Goal: Information Seeking & Learning: Learn about a topic

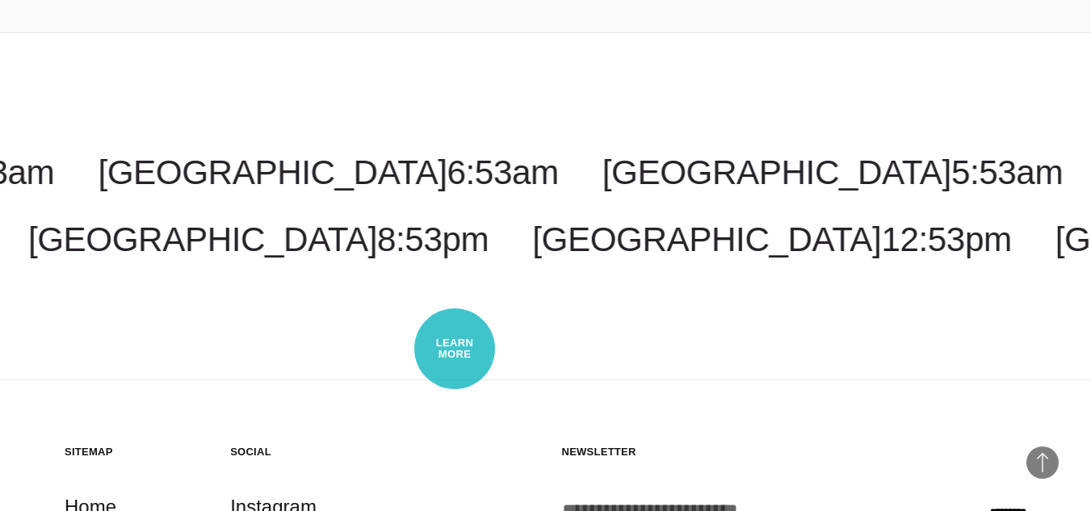
scroll to position [3899, 0]
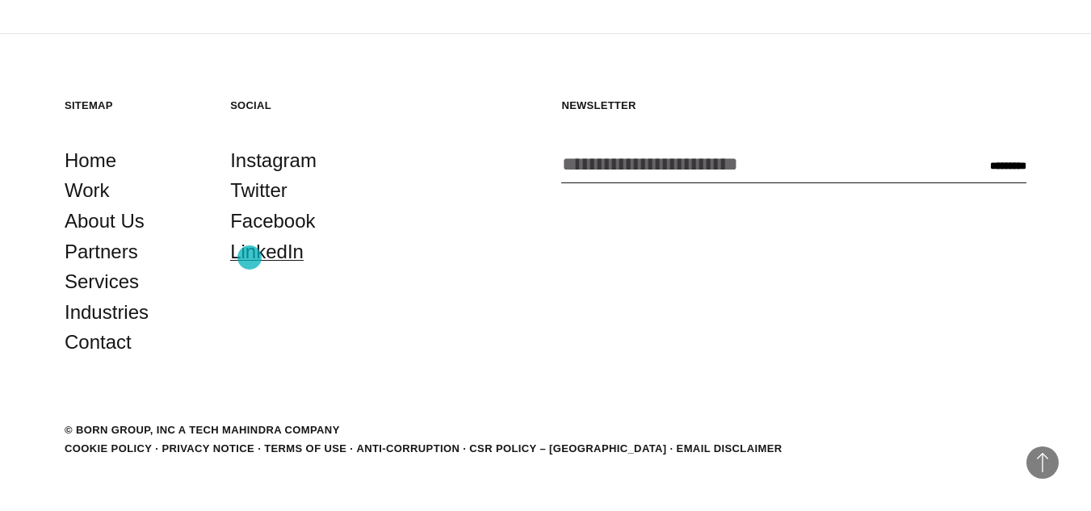
click at [250, 258] on link "LinkedIn" at bounding box center [266, 252] width 73 height 31
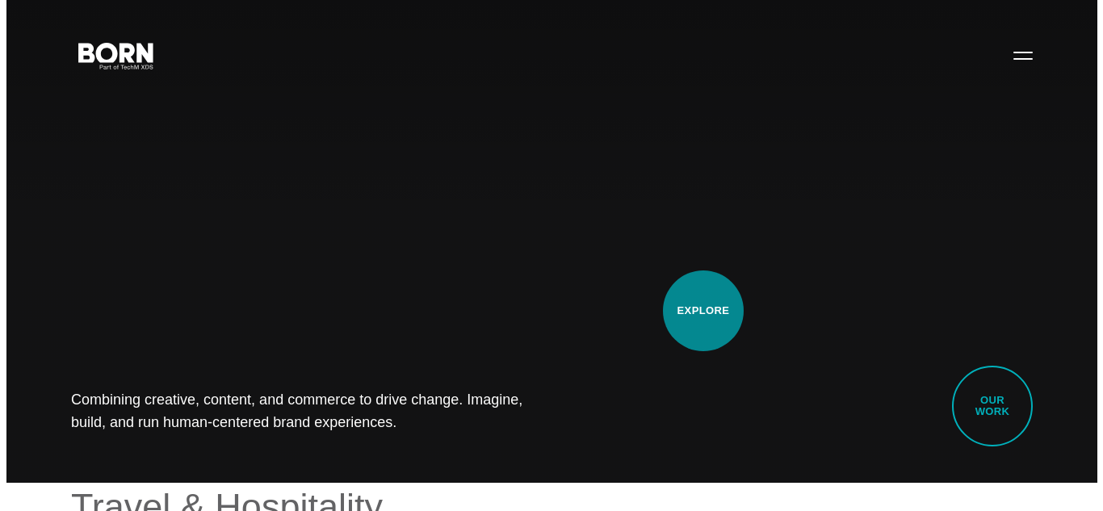
scroll to position [0, 0]
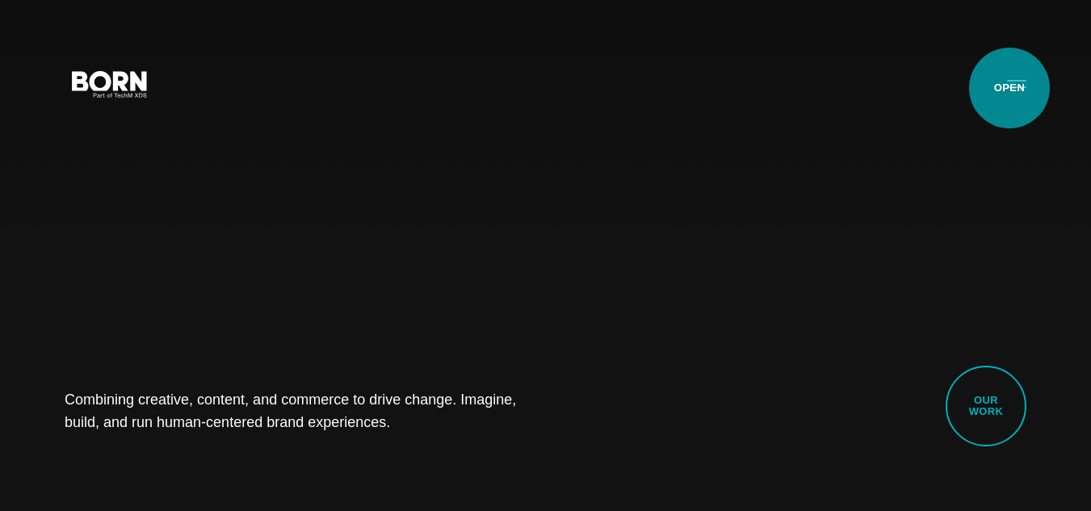
click at [1016, 86] on button "Primary Menu" at bounding box center [1016, 83] width 39 height 34
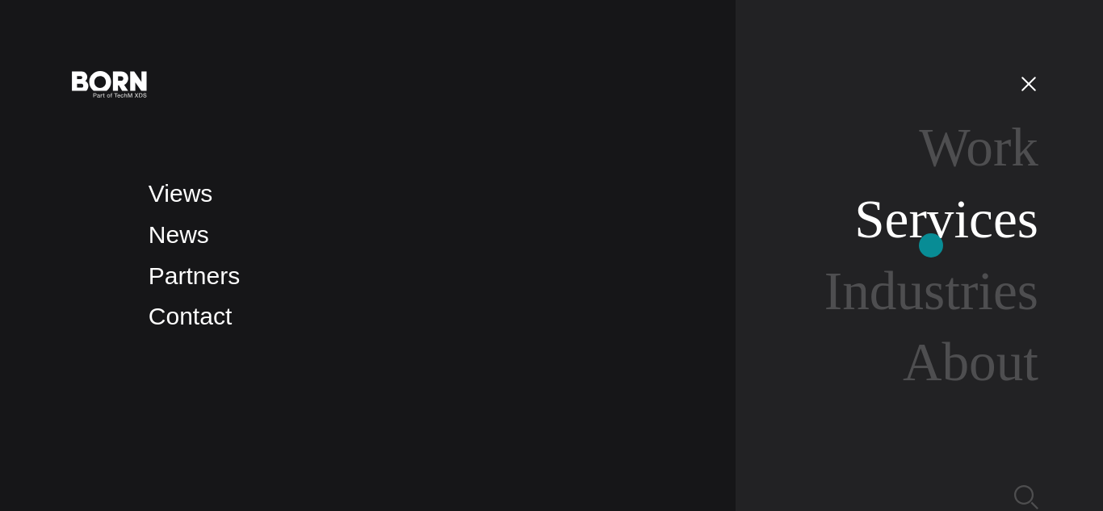
click at [931, 245] on link "Services" at bounding box center [946, 219] width 184 height 61
click at [926, 230] on link "Services" at bounding box center [946, 219] width 184 height 61
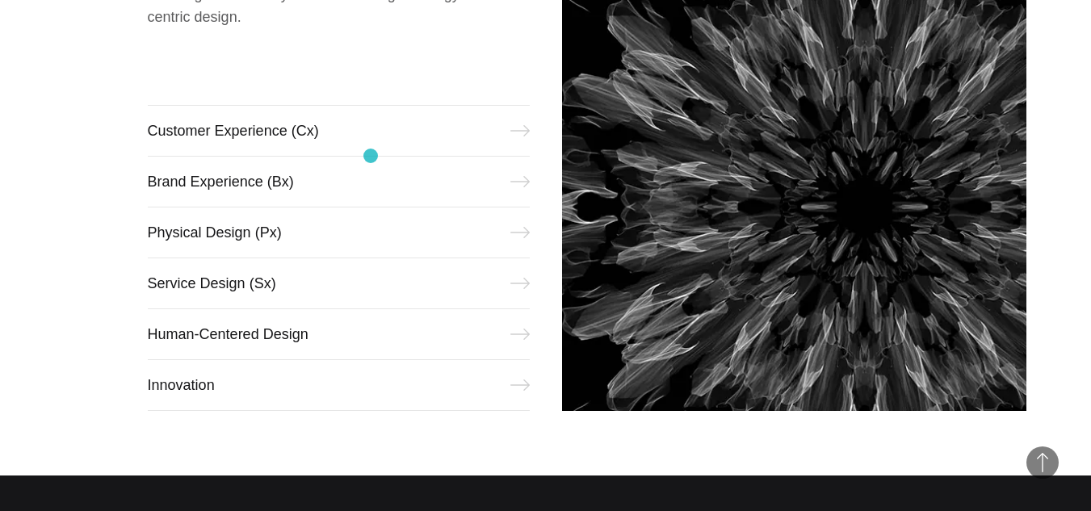
scroll to position [727, 0]
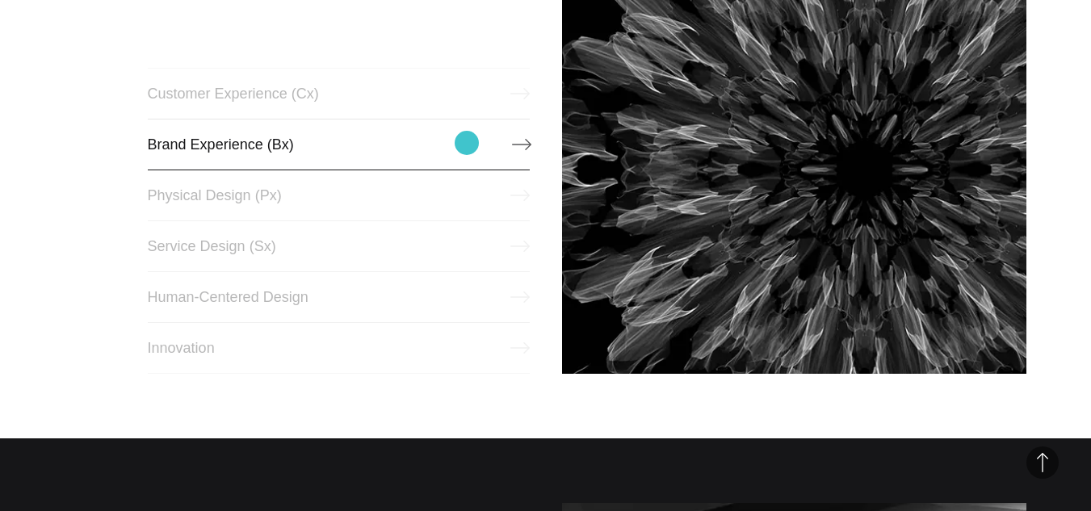
click at [467, 143] on link "Brand Experience (Bx)" at bounding box center [339, 145] width 382 height 52
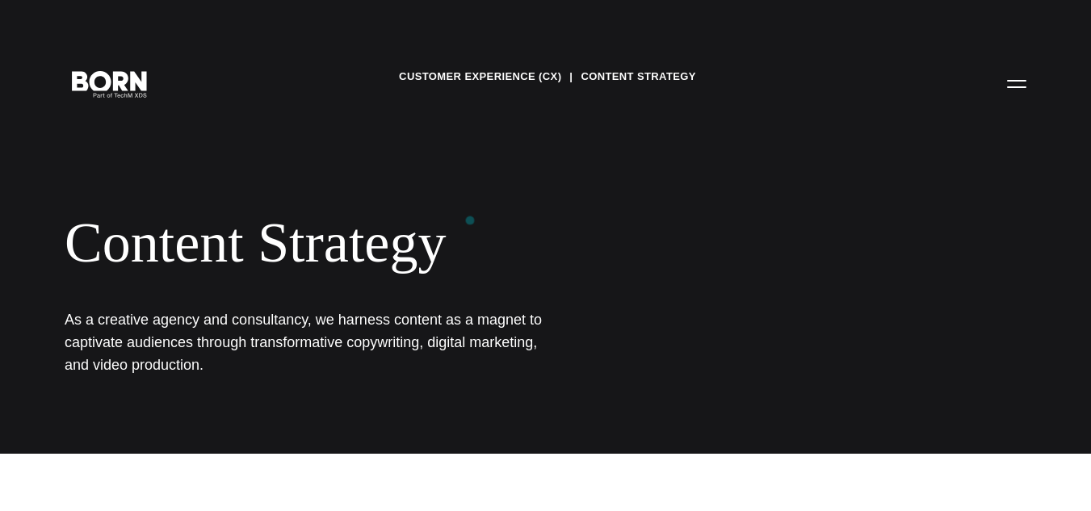
scroll to position [81, 0]
